Goal: Find specific page/section: Find specific page/section

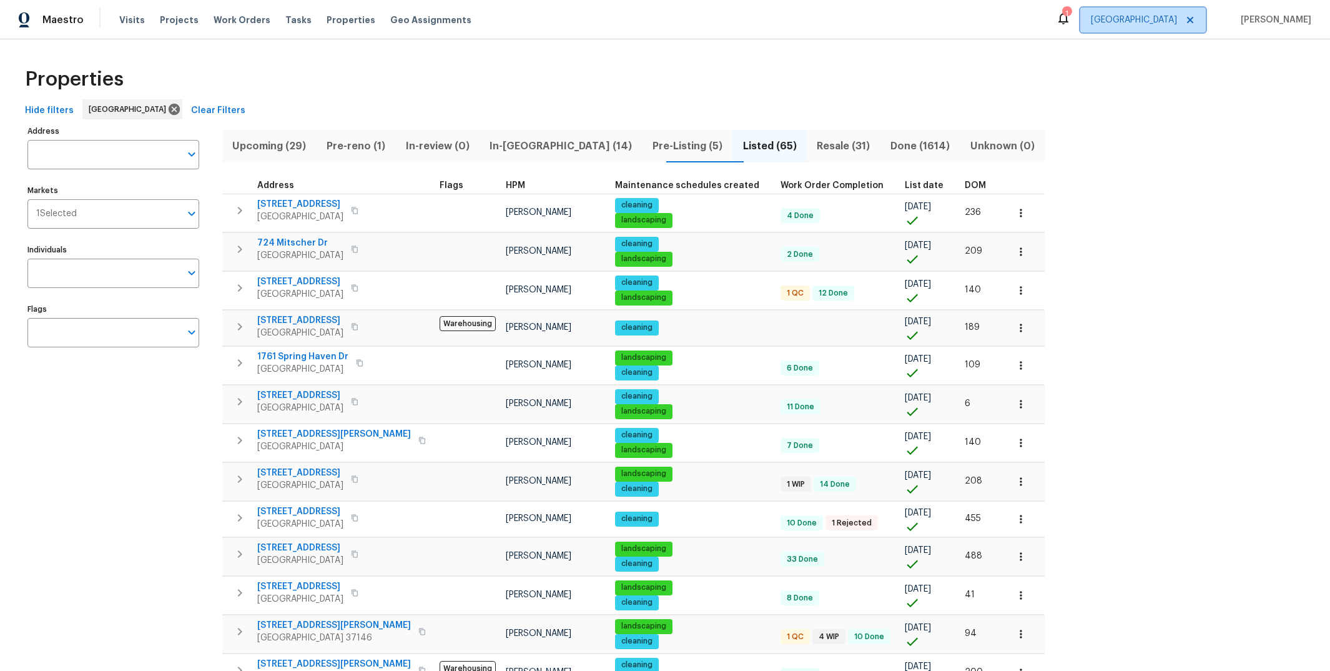
click at [1153, 18] on span "[GEOGRAPHIC_DATA]" at bounding box center [1134, 20] width 86 height 12
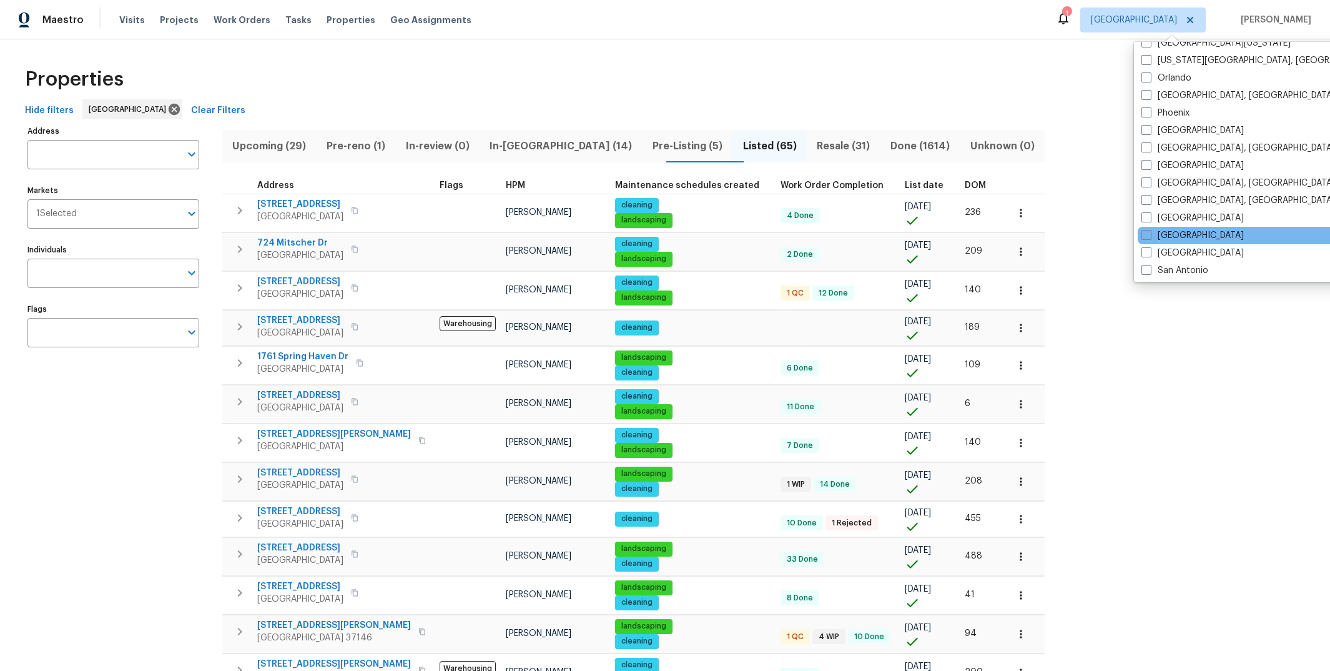
scroll to position [679, 0]
click at [1178, 244] on label "[GEOGRAPHIC_DATA]" at bounding box center [1192, 250] width 102 height 12
click at [1149, 244] on input "[GEOGRAPHIC_DATA]" at bounding box center [1145, 248] width 8 height 8
checkbox input "true"
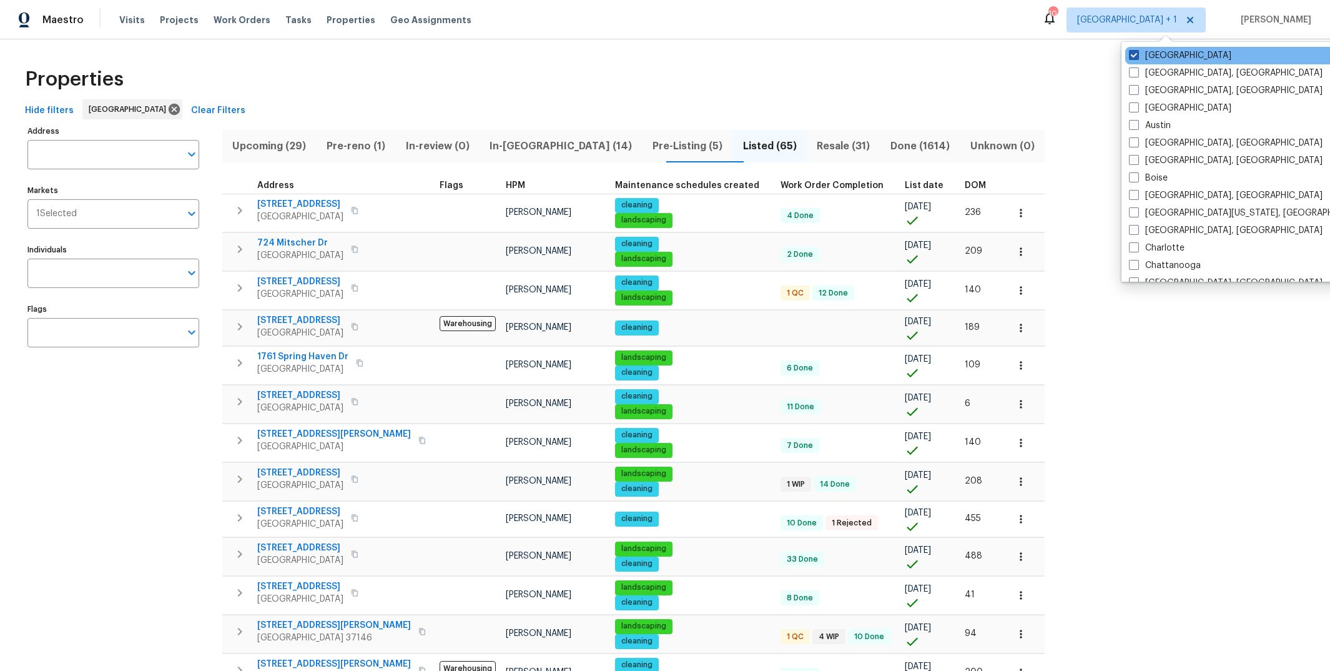
click at [1134, 57] on span at bounding box center [1134, 55] width 10 height 10
click at [1134, 57] on input "[GEOGRAPHIC_DATA]" at bounding box center [1133, 53] width 8 height 8
checkbox input "false"
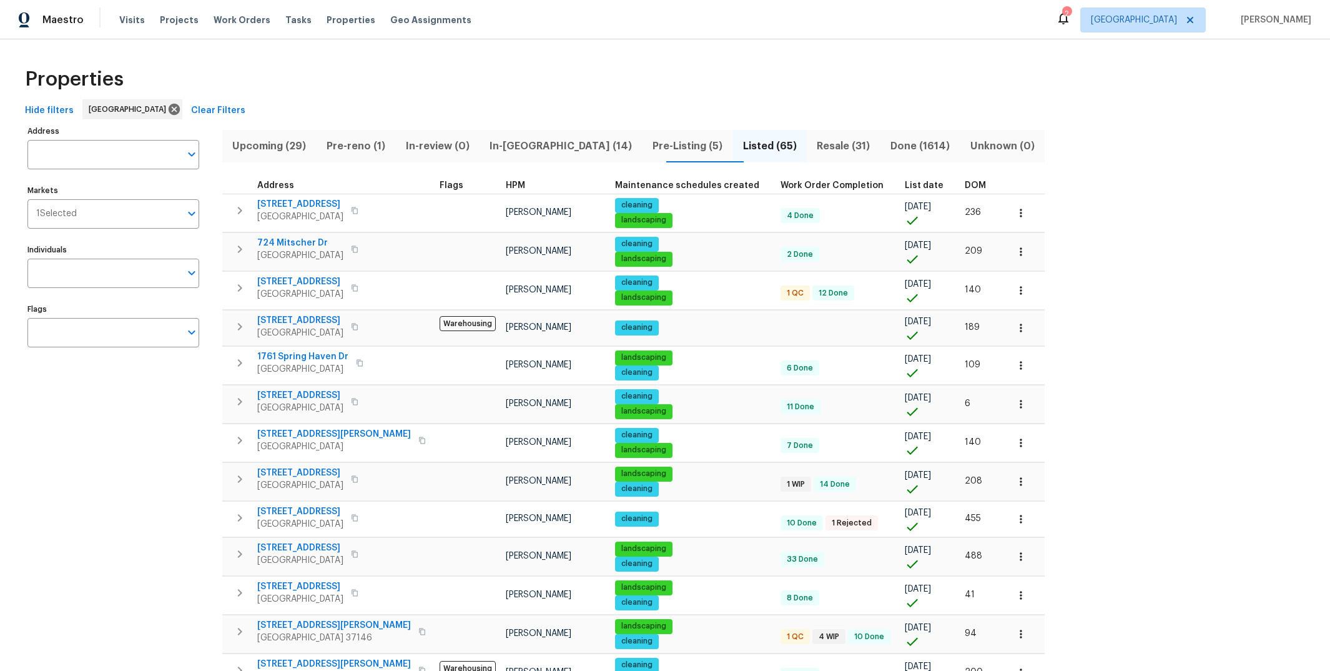
click at [1019, 86] on div "Properties" at bounding box center [665, 79] width 1290 height 40
click at [100, 214] on input "Markets" at bounding box center [129, 213] width 104 height 29
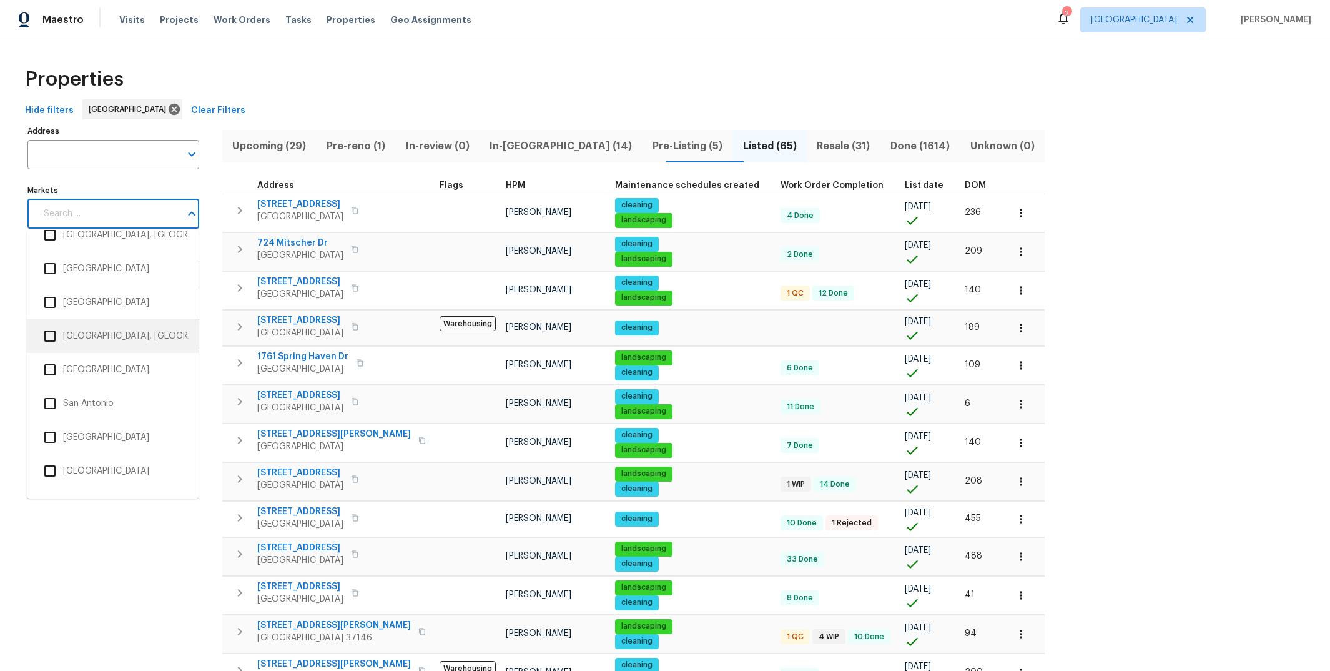
scroll to position [2263, 0]
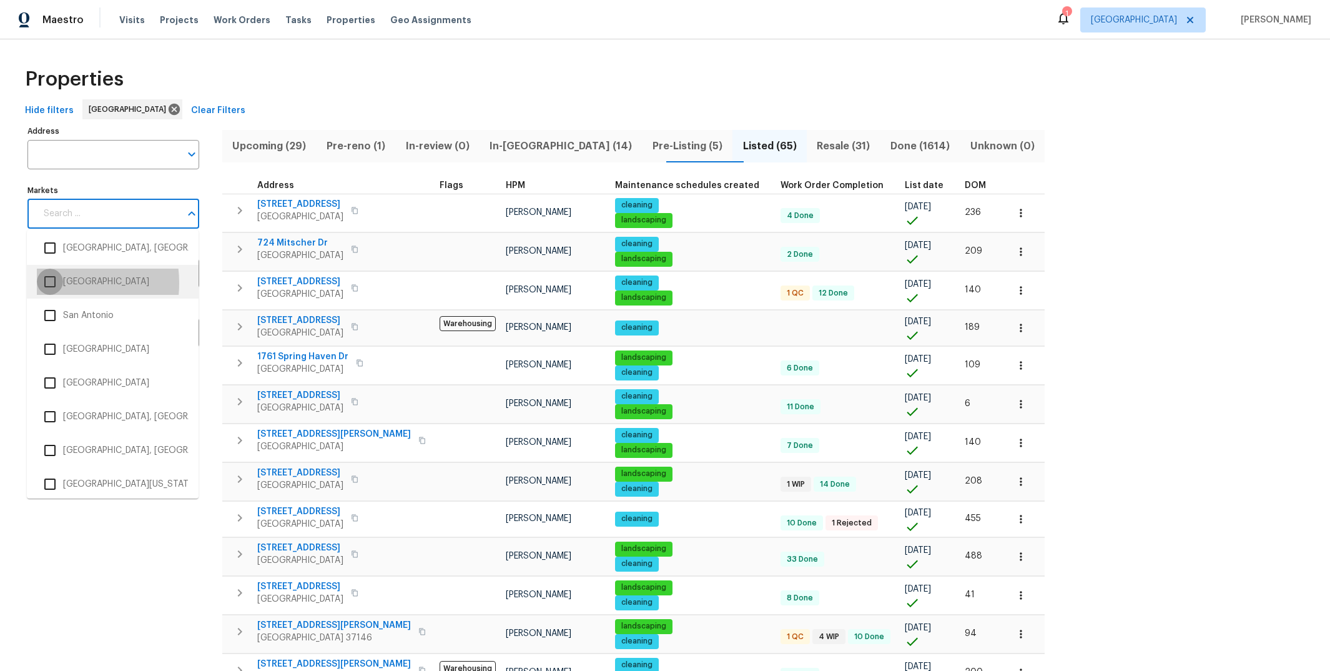
click at [54, 281] on input "checkbox" at bounding box center [50, 281] width 26 height 26
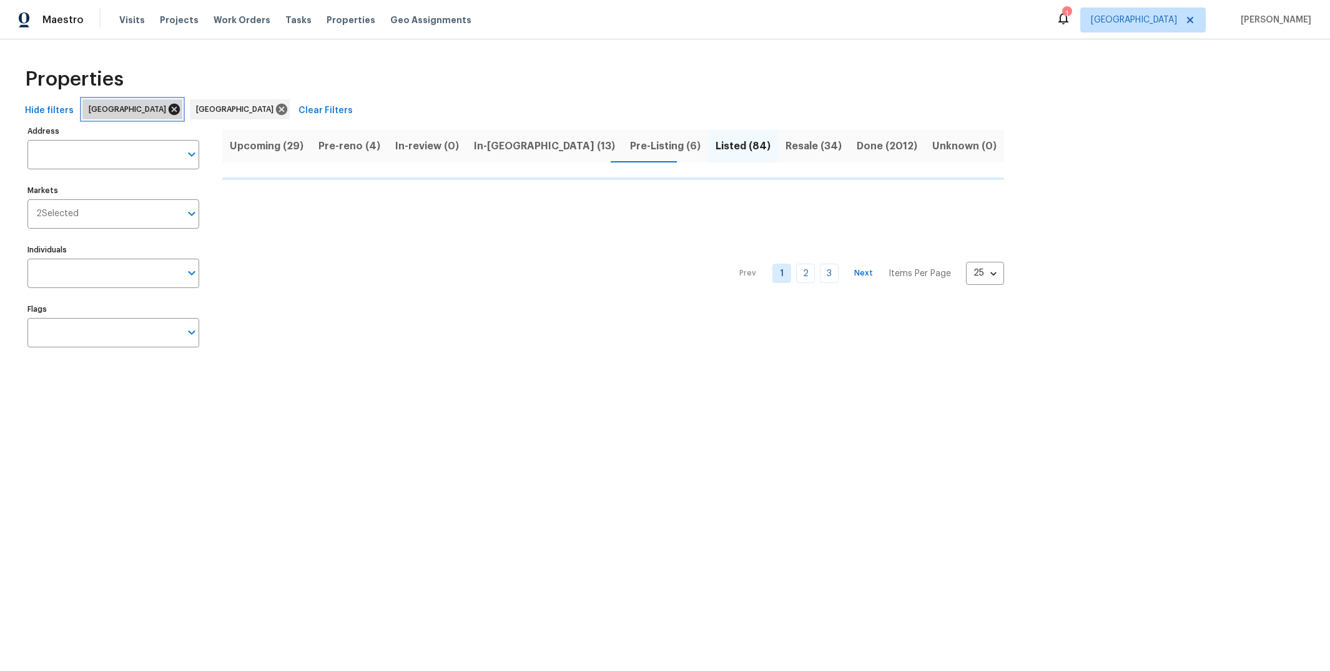
click at [169, 106] on icon at bounding box center [174, 109] width 11 height 11
